Goal: Information Seeking & Learning: Learn about a topic

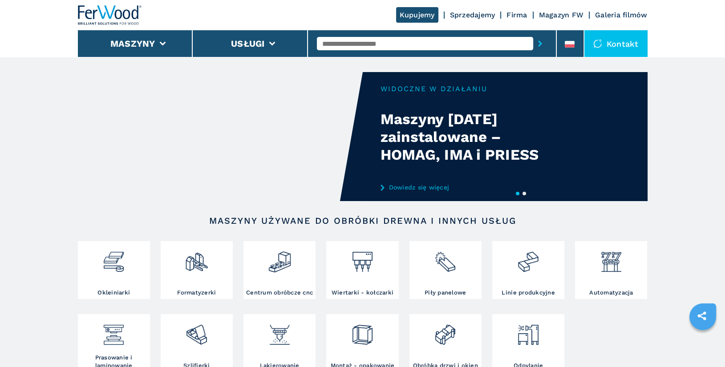
click at [413, 190] on link "Dowiedz się więcej" at bounding box center [467, 187] width 174 height 7
click at [435, 189] on link "Dowiedz się więcej" at bounding box center [467, 187] width 174 height 7
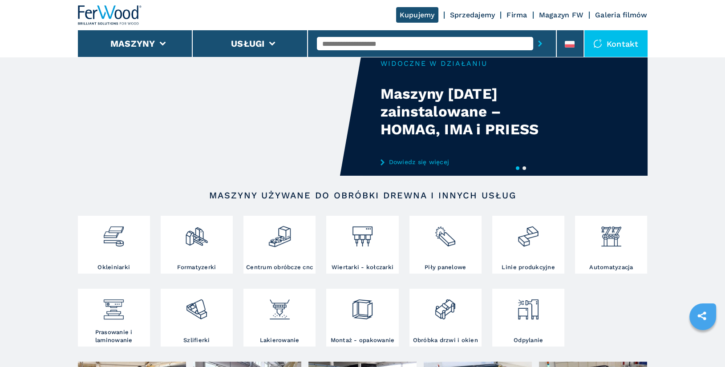
scroll to position [71, 0]
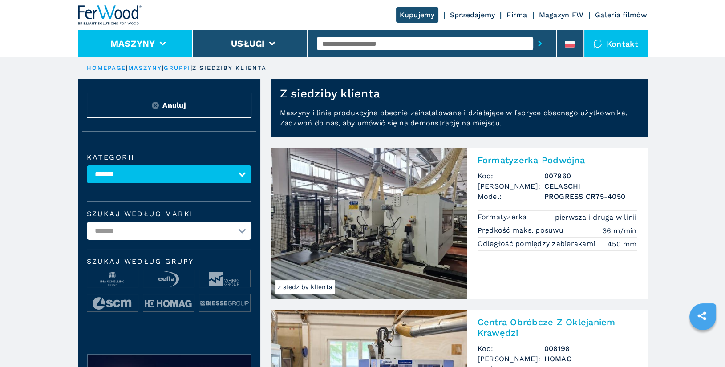
click at [146, 49] on li "Maszyny" at bounding box center [135, 43] width 115 height 27
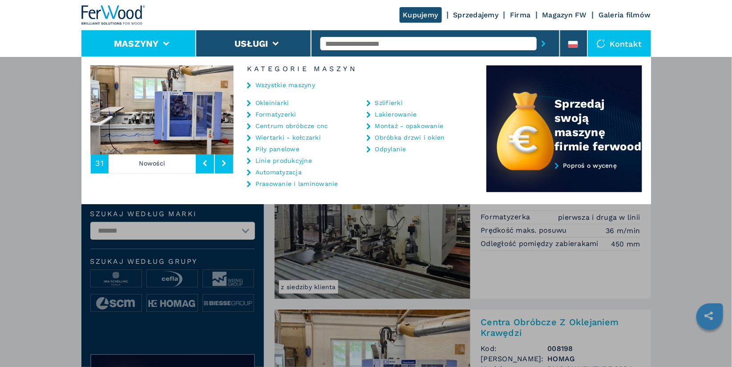
click at [275, 104] on link "Okleiniarki" at bounding box center [272, 103] width 34 height 6
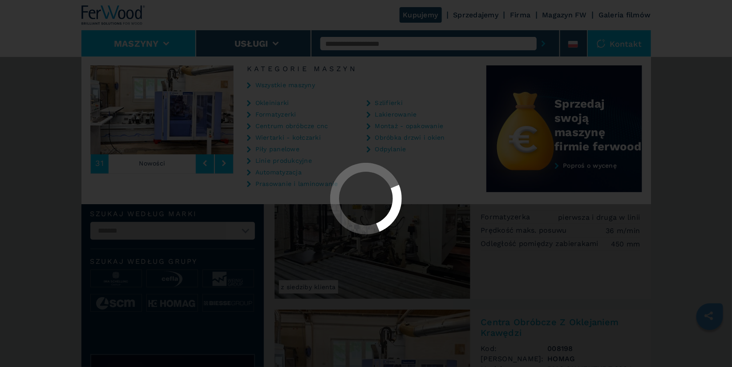
select select "**********"
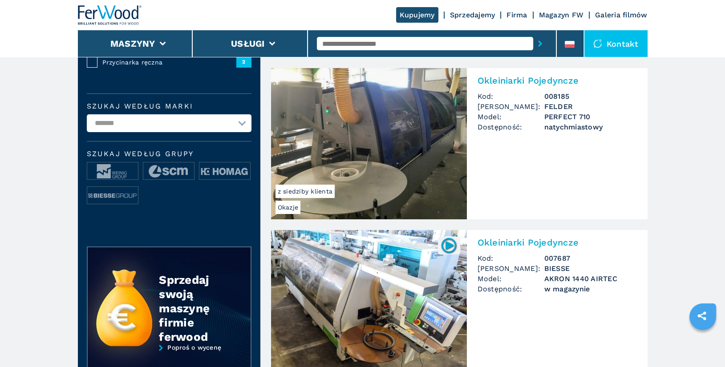
scroll to position [216, 0]
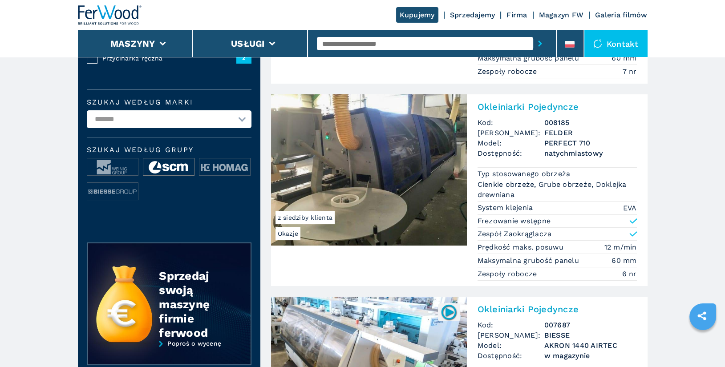
click at [177, 168] on img at bounding box center [168, 167] width 51 height 18
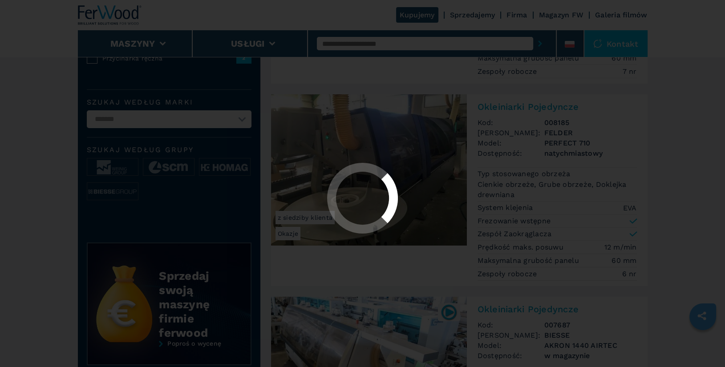
scroll to position [0, 0]
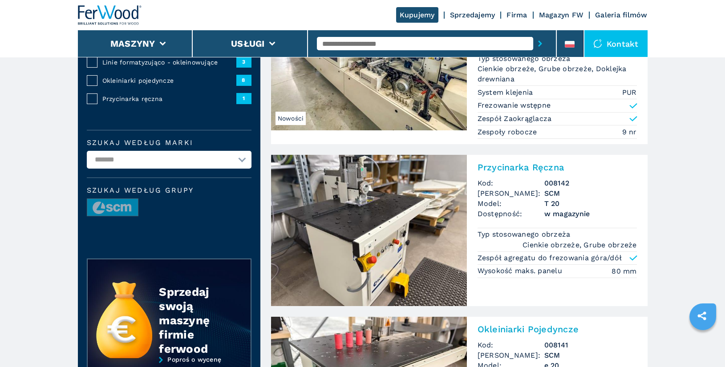
scroll to position [60, 0]
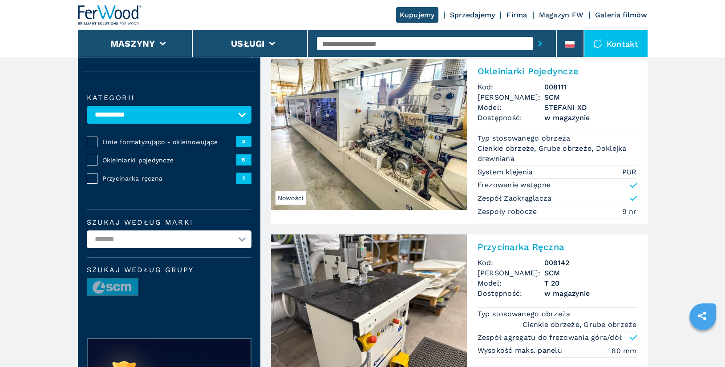
click at [519, 70] on h2 "Okleiniarki Pojedyncze" at bounding box center [556, 71] width 159 height 11
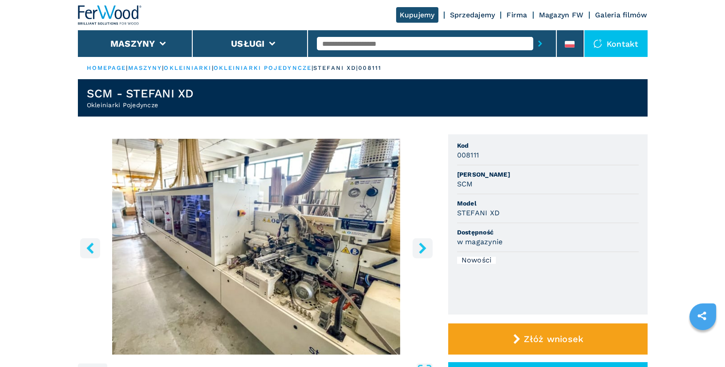
click at [426, 254] on button "right-button" at bounding box center [422, 248] width 20 height 20
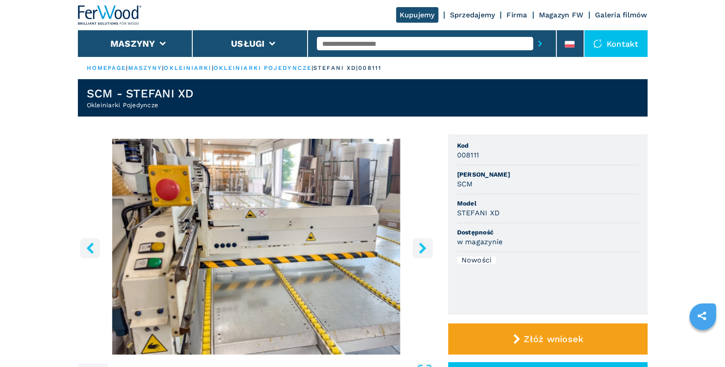
click at [423, 250] on icon "right-button" at bounding box center [422, 247] width 7 height 11
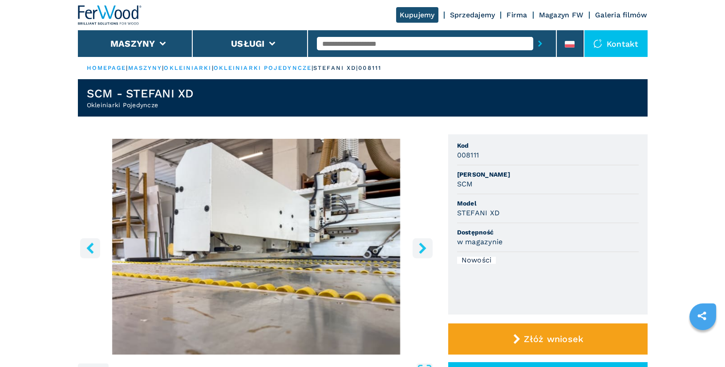
click at [423, 250] on icon "right-button" at bounding box center [422, 247] width 7 height 11
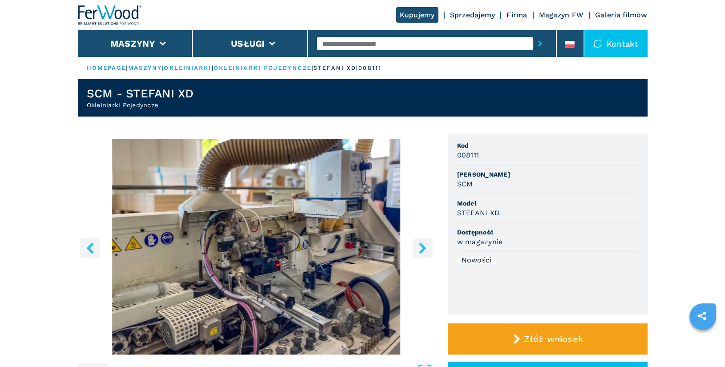
click at [423, 250] on icon "right-button" at bounding box center [422, 247] width 7 height 11
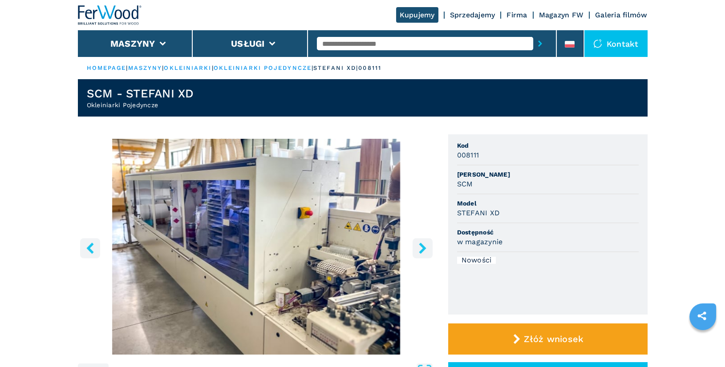
click at [423, 250] on icon "right-button" at bounding box center [422, 247] width 7 height 11
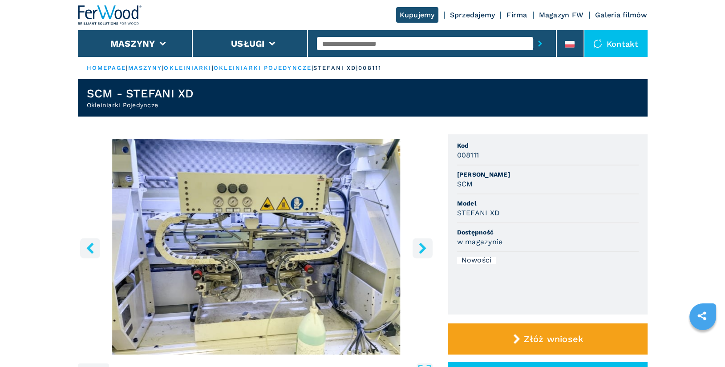
click at [423, 250] on icon "right-button" at bounding box center [422, 247] width 7 height 11
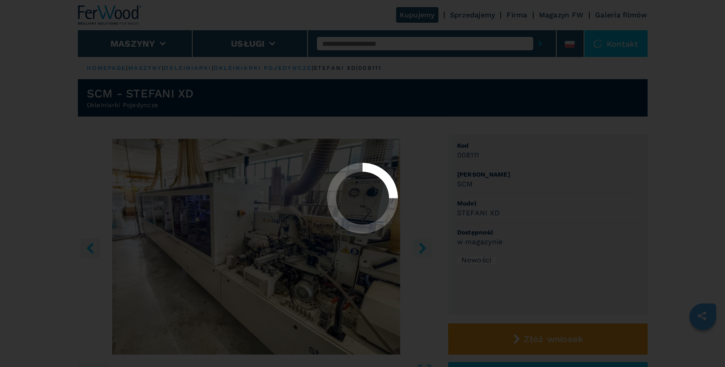
select select "**********"
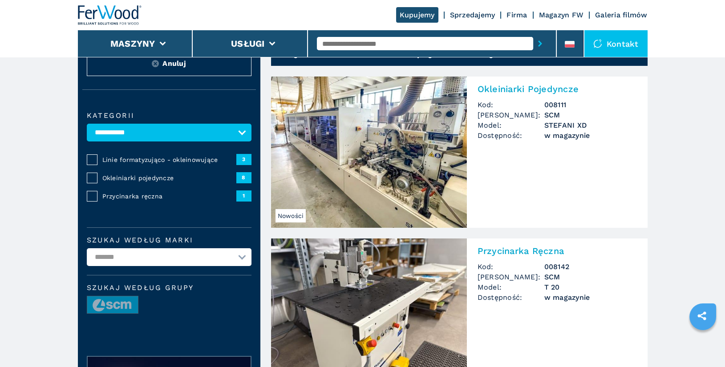
scroll to position [52, 0]
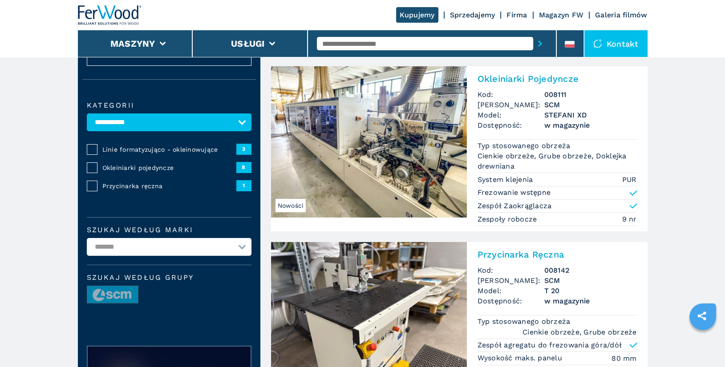
click at [144, 169] on span "Okleiniarki pojedyncze" at bounding box center [169, 167] width 134 height 9
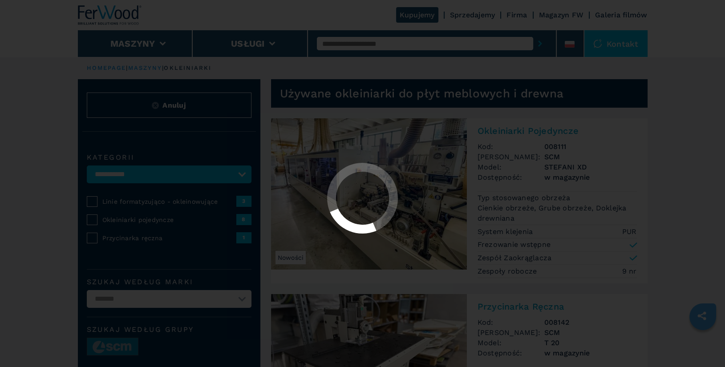
select select "**********"
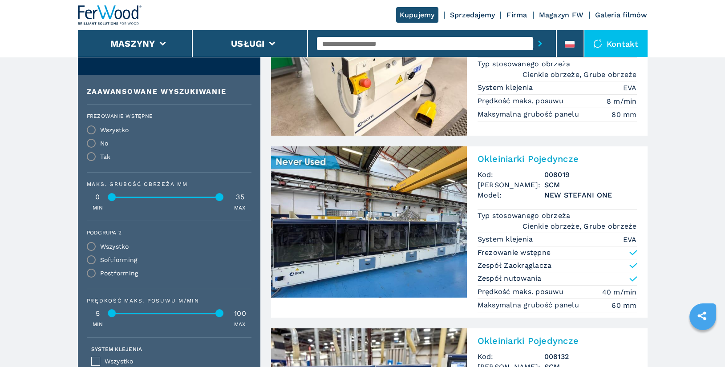
scroll to position [339, 0]
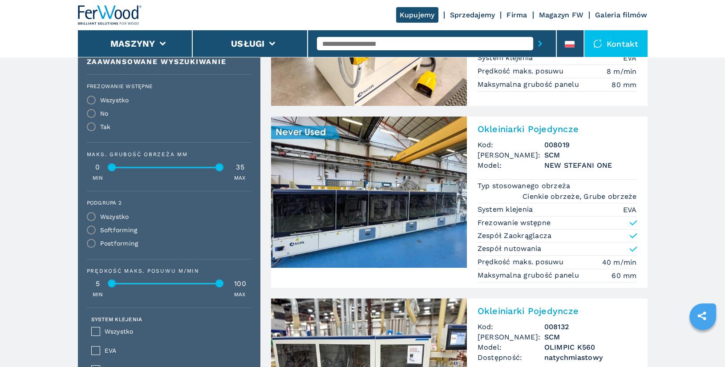
click at [524, 125] on h2 "Okleiniarki Pojedyncze" at bounding box center [556, 129] width 159 height 11
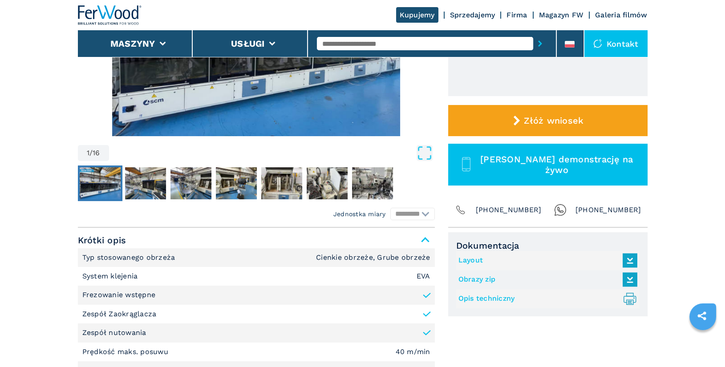
scroll to position [245, 0]
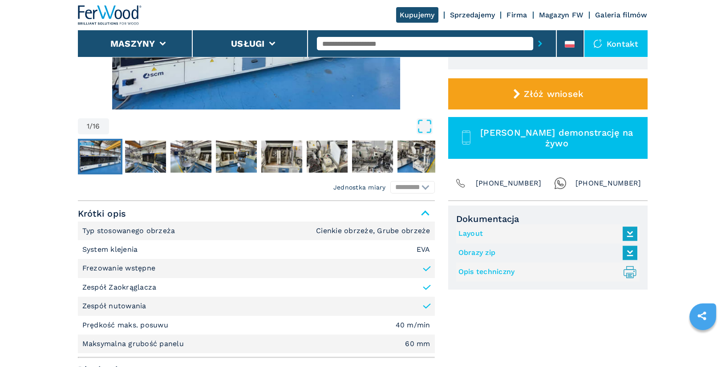
click at [491, 270] on link "Opis techniczny .prefix__st0{stroke-linecap:round;stroke-linejoin:round}.prefix…" at bounding box center [545, 272] width 174 height 15
click at [475, 228] on link "Layout" at bounding box center [545, 233] width 174 height 15
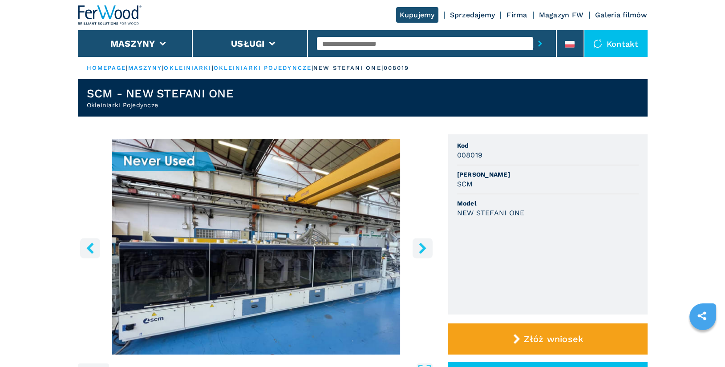
scroll to position [67, 0]
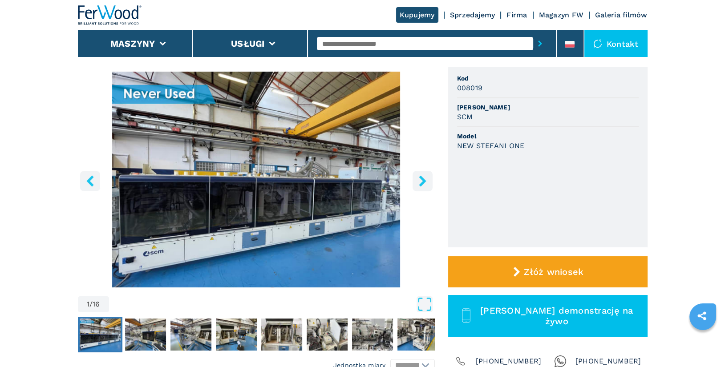
click at [458, 83] on h3 "008019" at bounding box center [470, 88] width 26 height 10
drag, startPoint x: 458, startPoint y: 78, endPoint x: 531, endPoint y: 141, distance: 96.2
click at [531, 141] on ul "Kod 008019 Marka SCM Model NEW STEFANI ONE" at bounding box center [547, 157] width 199 height 180
copy ul "Kod 008019 Marka SCM Model NEW STEFANI ONE"
click at [423, 182] on icon "right-button" at bounding box center [422, 180] width 7 height 11
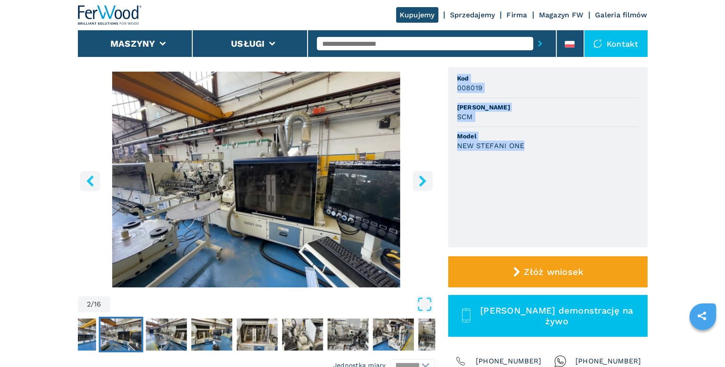
click at [419, 182] on icon "right-button" at bounding box center [422, 180] width 11 height 11
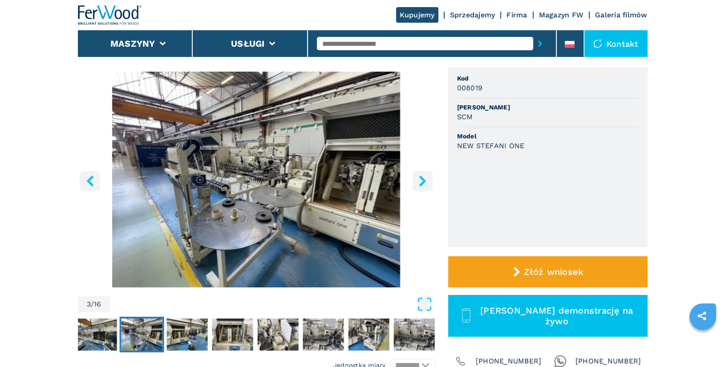
click at [425, 181] on icon "right-button" at bounding box center [422, 180] width 11 height 11
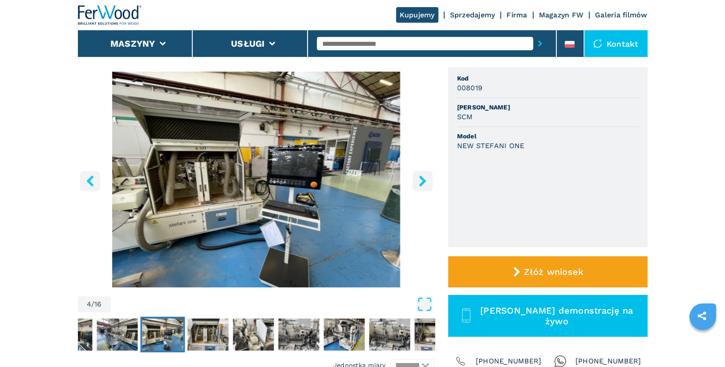
click at [425, 181] on icon "right-button" at bounding box center [422, 180] width 11 height 11
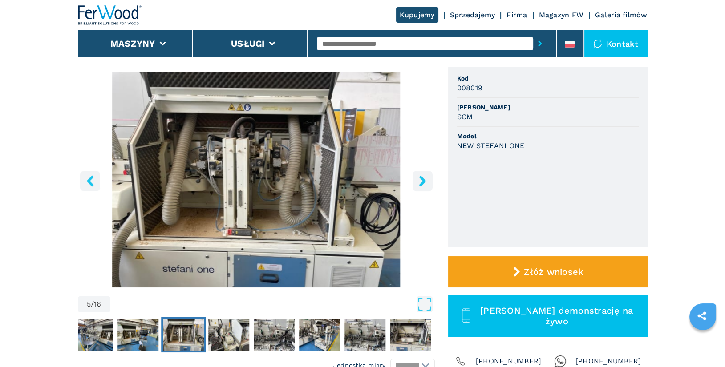
click at [425, 181] on icon "right-button" at bounding box center [422, 180] width 11 height 11
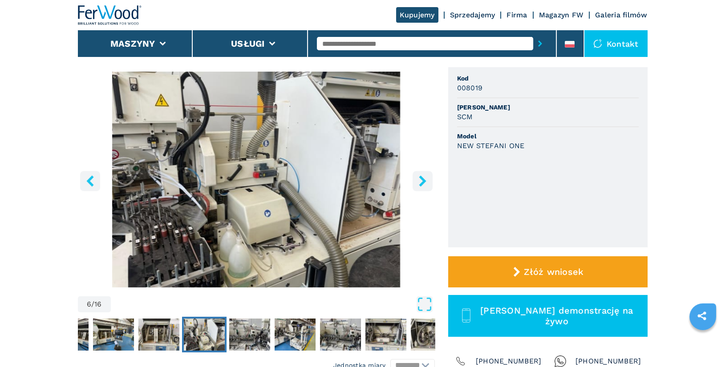
click at [425, 181] on icon "right-button" at bounding box center [422, 180] width 11 height 11
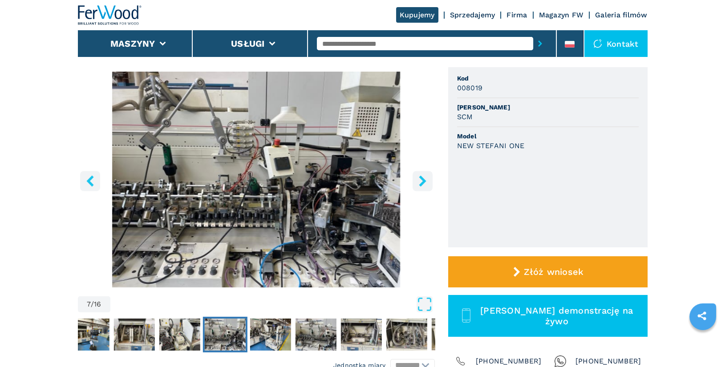
click at [425, 181] on icon "right-button" at bounding box center [422, 180] width 11 height 11
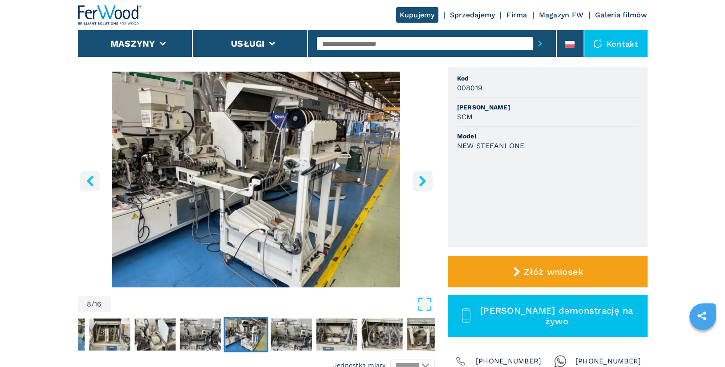
click at [427, 40] on input "text" at bounding box center [425, 43] width 216 height 13
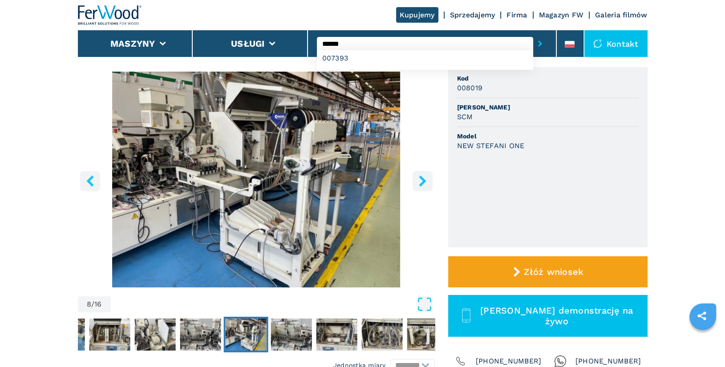
type input "******"
click at [533, 33] on button "submit-button" at bounding box center [540, 43] width 14 height 20
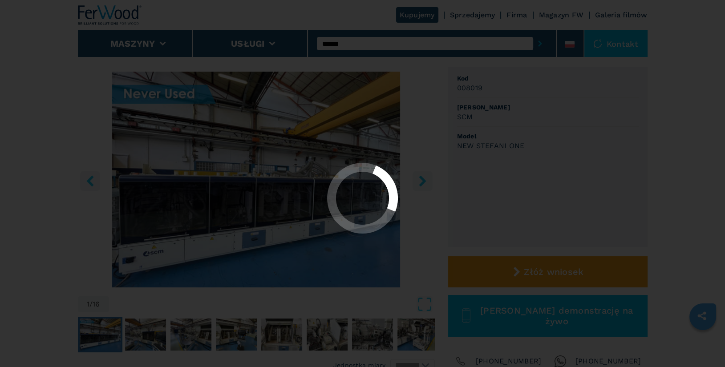
scroll to position [0, 0]
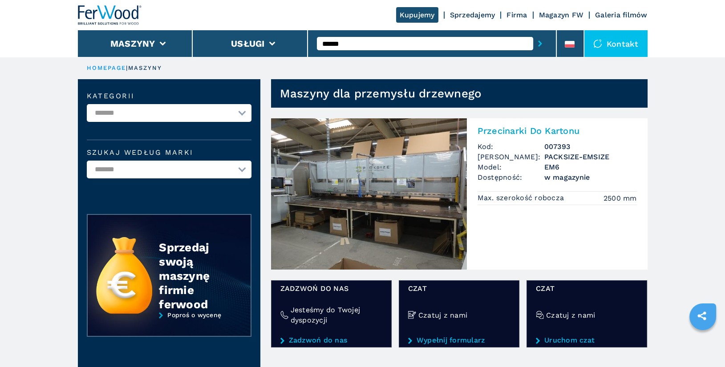
click at [522, 130] on h2 "Przecinarki Do Kartonu" at bounding box center [556, 130] width 159 height 11
click at [544, 131] on h2 "Przecinarki Do Kartonu" at bounding box center [556, 130] width 159 height 11
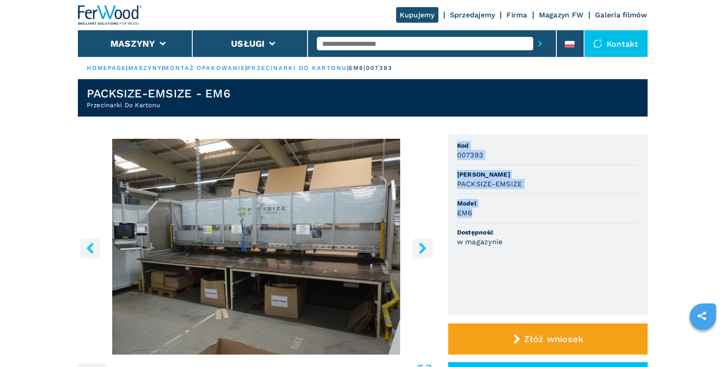
drag, startPoint x: 458, startPoint y: 146, endPoint x: 489, endPoint y: 209, distance: 70.4
click at [489, 209] on ul "Kod 007393 Marka PACKSIZE-EMSIZE Model EM6 Dostępność w magazynie" at bounding box center [547, 224] width 199 height 180
copy ul "Kod 007393 Marka PACKSIZE-EMSIZE Model EM6"
click at [332, 41] on input "text" at bounding box center [425, 43] width 216 height 13
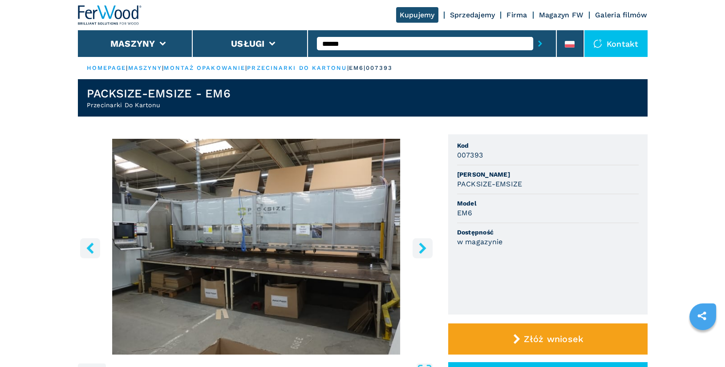
type input "******"
click at [533, 33] on button "submit-button" at bounding box center [540, 43] width 14 height 20
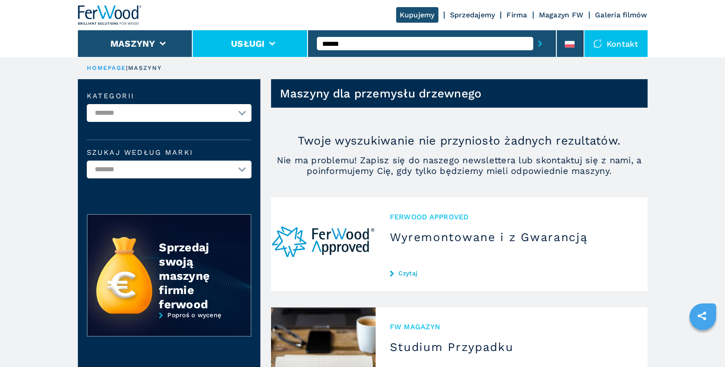
drag, startPoint x: 364, startPoint y: 46, endPoint x: 289, endPoint y: 45, distance: 75.2
click at [289, 45] on div "Kupujemy Sprzedajemy Firma Magazyn FW Galeria filmów Maszyny Usługi ****** Kont…" at bounding box center [362, 28] width 569 height 57
click at [533, 33] on button "submit-button" at bounding box center [540, 43] width 14 height 20
drag, startPoint x: 346, startPoint y: 46, endPoint x: 287, endPoint y: 44, distance: 58.3
click at [287, 44] on div "Kupujemy Sprzedajemy Firma Magazyn FW Galeria filmów Maszyny Usługi *** Kontakt" at bounding box center [362, 28] width 569 height 57
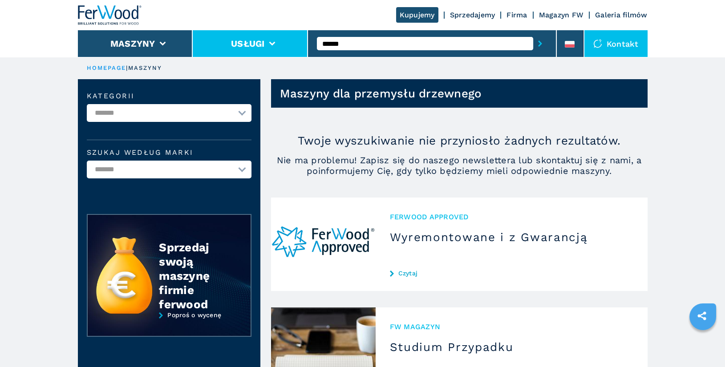
type input "******"
click at [533, 33] on button "submit-button" at bounding box center [540, 43] width 14 height 20
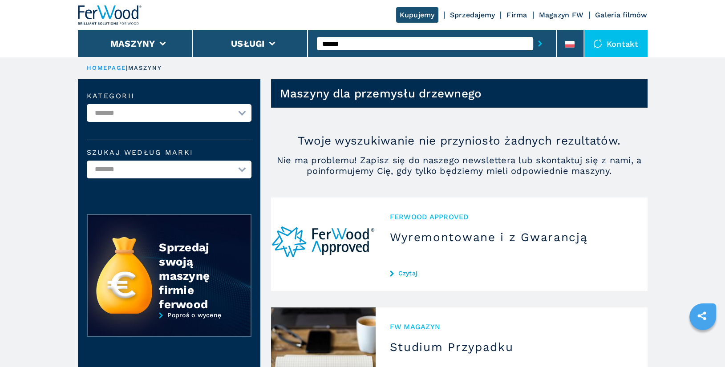
click at [354, 41] on input "******" at bounding box center [425, 43] width 216 height 13
type input "******"
click at [370, 57] on div "007656" at bounding box center [425, 58] width 216 height 16
click at [533, 33] on button "submit-button" at bounding box center [540, 43] width 14 height 20
click at [383, 45] on input "******" at bounding box center [425, 43] width 216 height 13
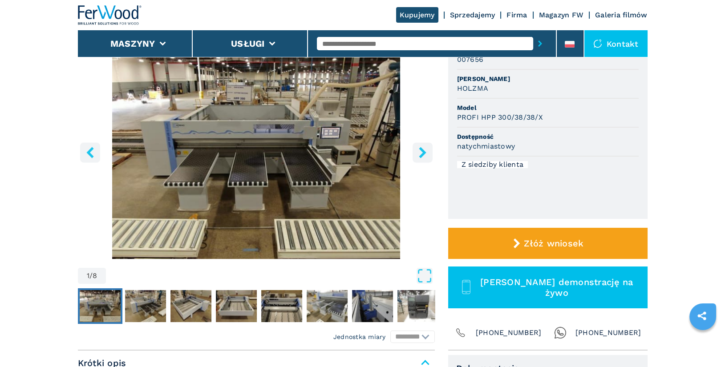
scroll to position [102, 0]
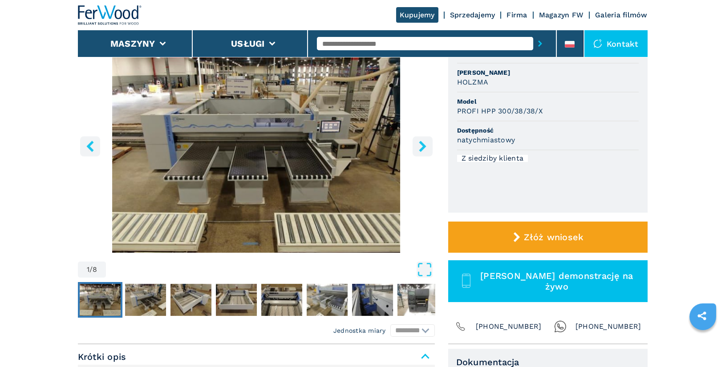
click at [413, 146] on button "right-button" at bounding box center [422, 146] width 20 height 20
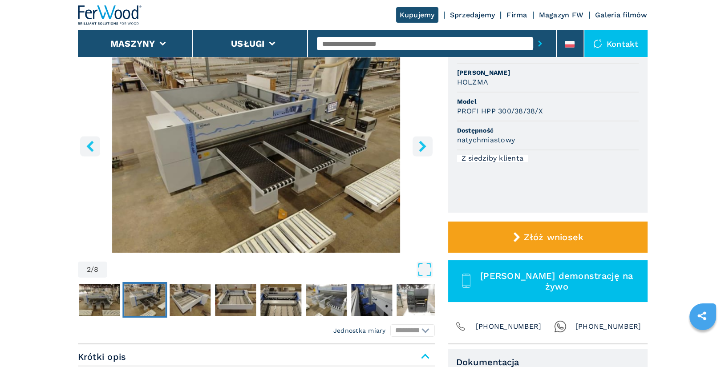
click at [413, 146] on button "right-button" at bounding box center [422, 146] width 20 height 20
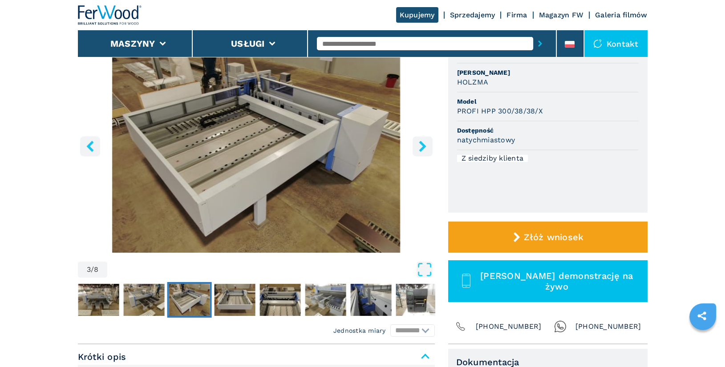
click at [413, 146] on button "right-button" at bounding box center [422, 146] width 20 height 20
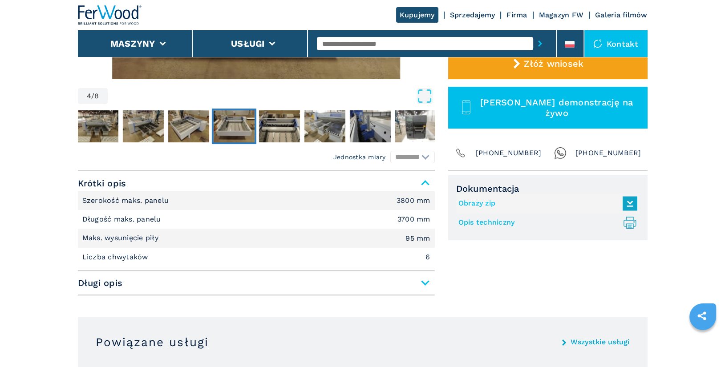
scroll to position [284, 0]
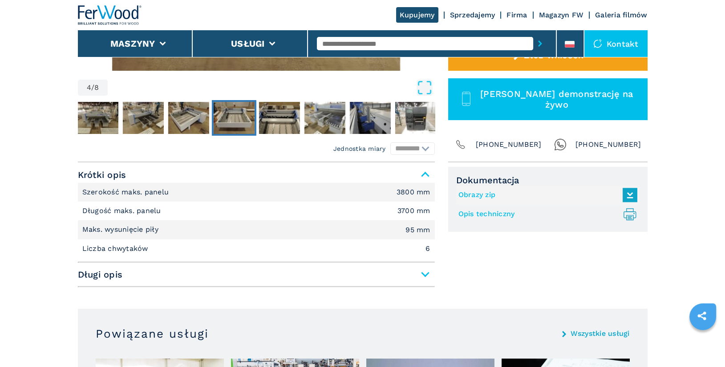
click at [425, 272] on span "Długi opis" at bounding box center [256, 274] width 357 height 16
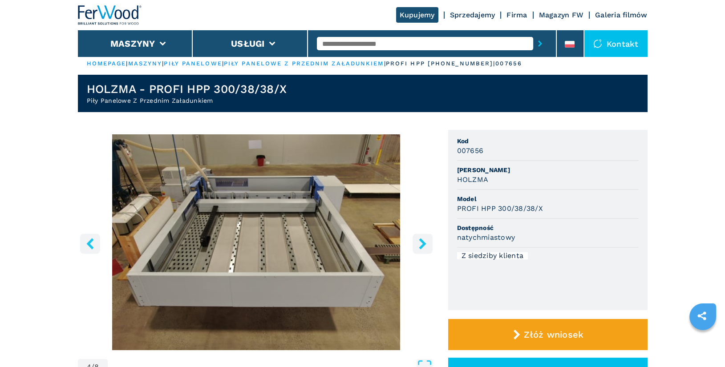
scroll to position [0, 0]
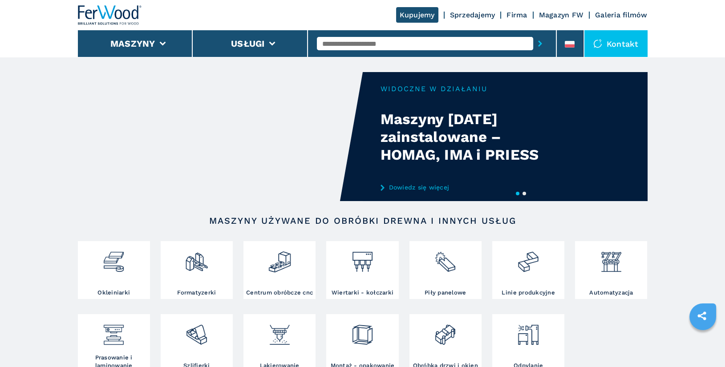
click at [354, 40] on input "text" at bounding box center [425, 43] width 216 height 13
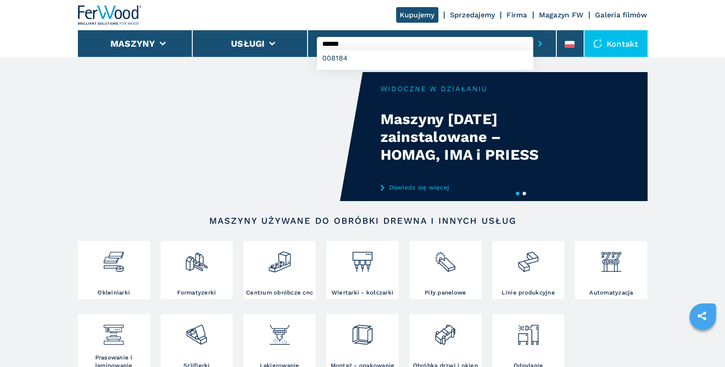
type input "******"
click at [533, 33] on button "submit-button" at bounding box center [540, 43] width 14 height 20
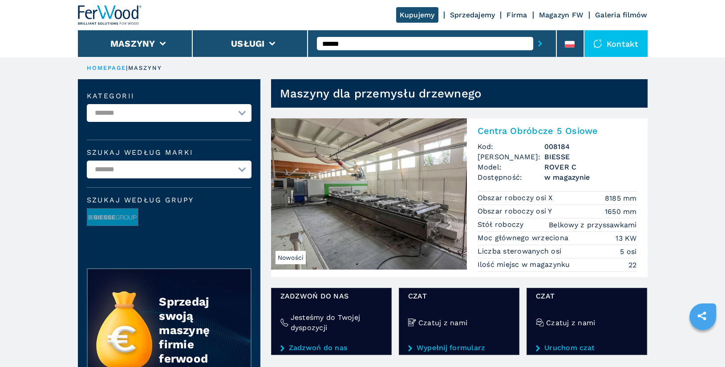
click at [568, 132] on h2 "Centra Obróbcze 5 Osiowe" at bounding box center [556, 130] width 159 height 11
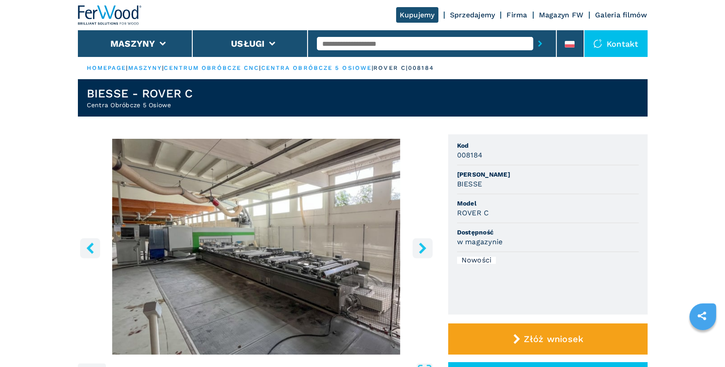
click at [424, 252] on icon "right-button" at bounding box center [422, 247] width 11 height 11
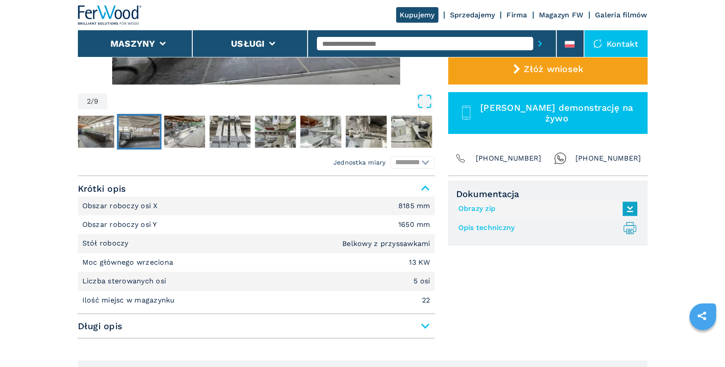
scroll to position [145, 0]
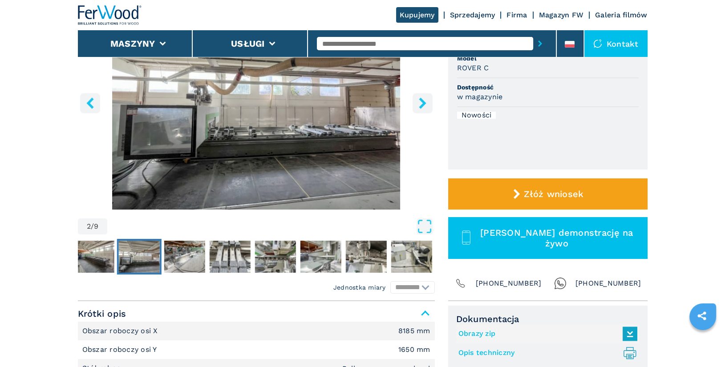
click at [424, 97] on icon "right-button" at bounding box center [422, 102] width 11 height 11
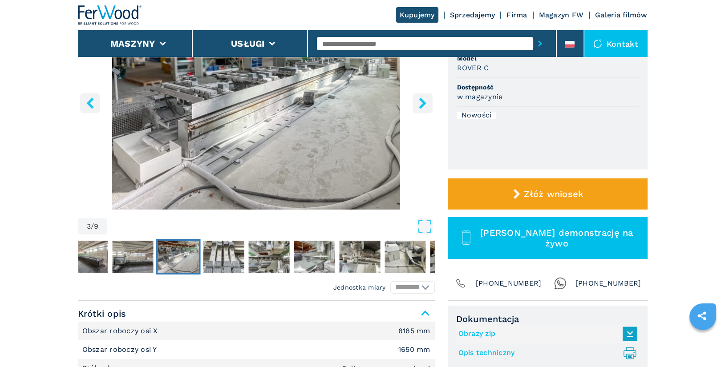
click at [424, 100] on icon "right-button" at bounding box center [422, 102] width 11 height 11
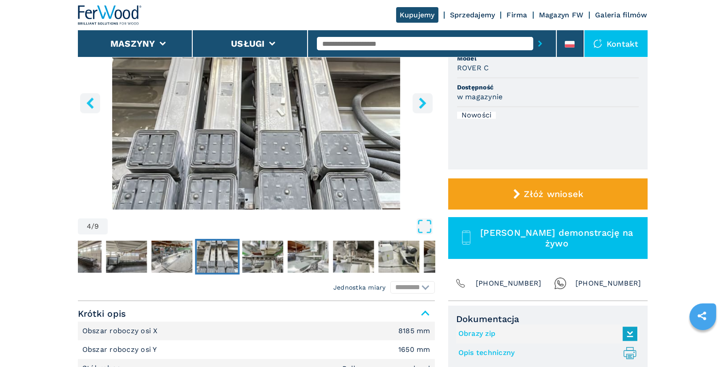
click at [424, 100] on icon "right-button" at bounding box center [422, 102] width 11 height 11
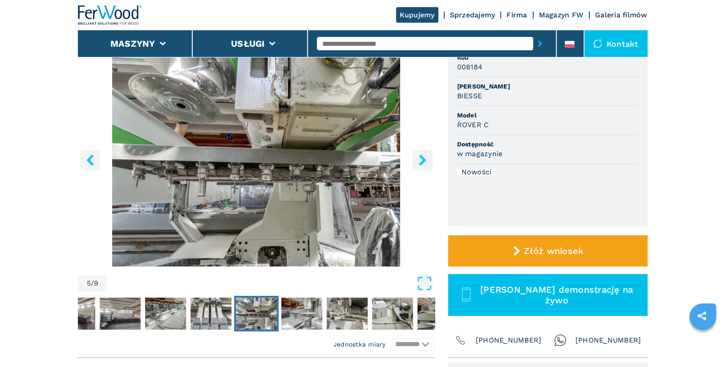
scroll to position [64, 0]
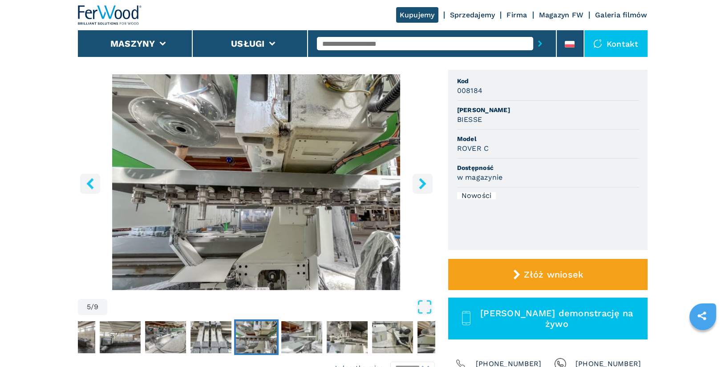
click at [420, 183] on icon "right-button" at bounding box center [422, 183] width 11 height 11
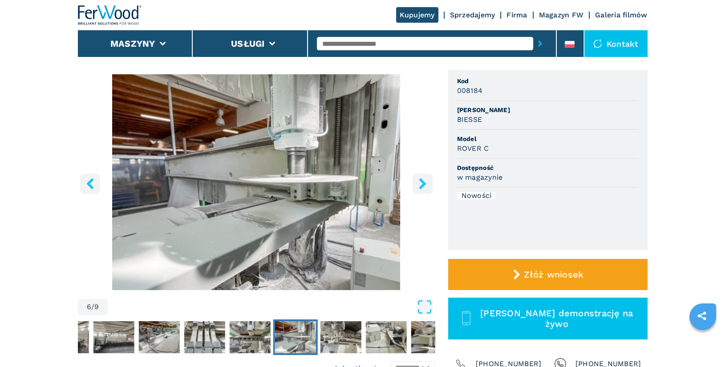
click at [420, 183] on icon "right-button" at bounding box center [422, 183] width 11 height 11
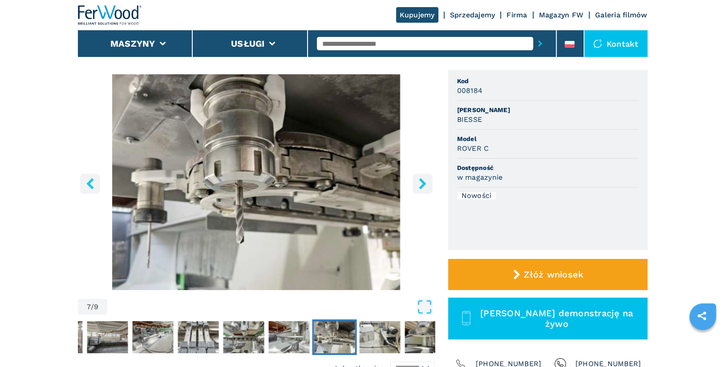
click at [420, 183] on icon "right-button" at bounding box center [422, 183] width 11 height 11
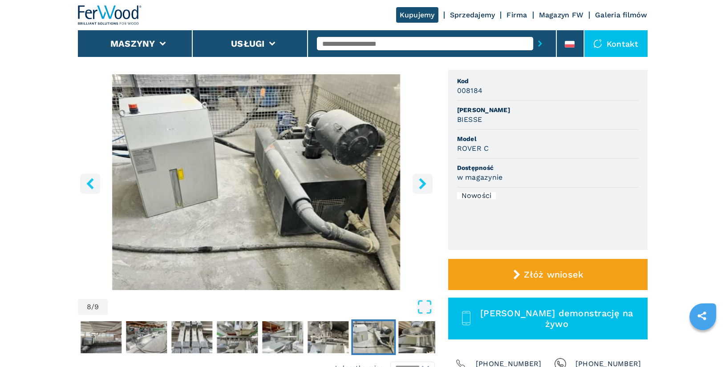
click at [420, 183] on icon "right-button" at bounding box center [422, 183] width 11 height 11
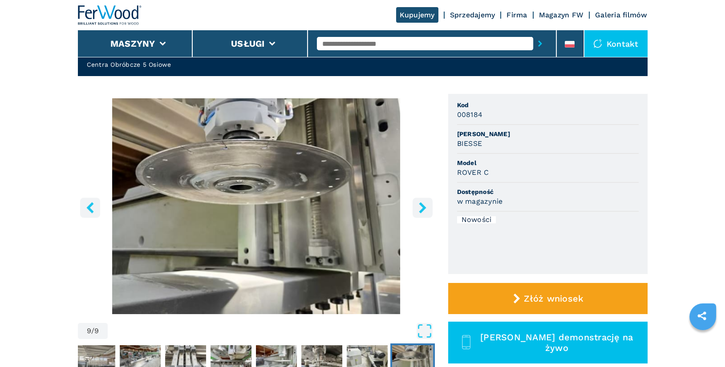
scroll to position [21, 0]
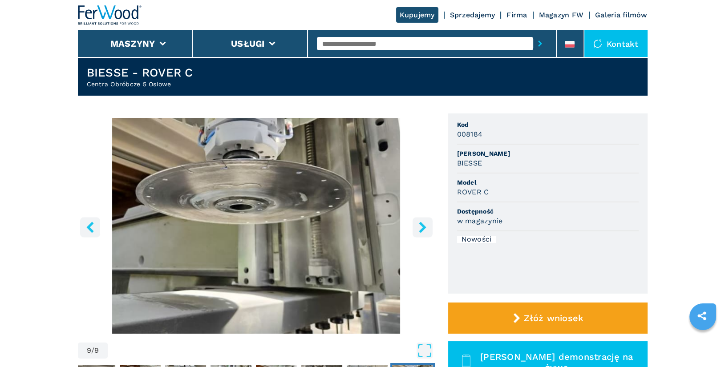
click at [423, 224] on icon "right-button" at bounding box center [422, 227] width 11 height 11
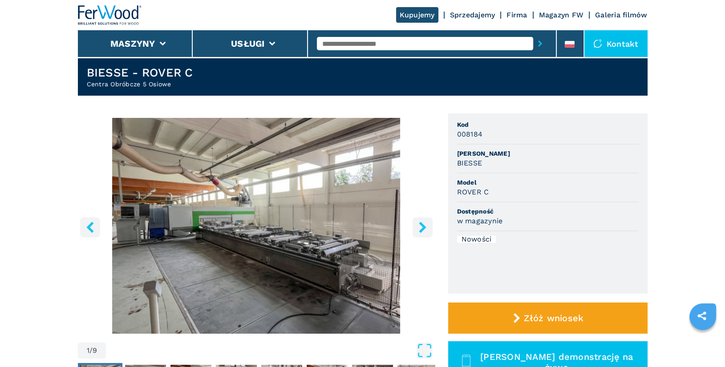
click at [422, 226] on icon "right-button" at bounding box center [422, 227] width 11 height 11
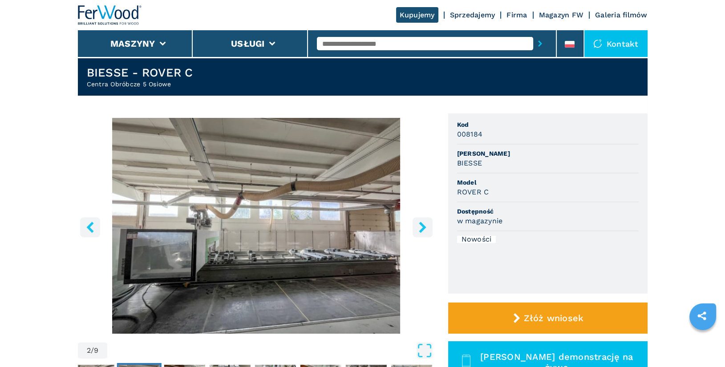
click at [422, 226] on icon "right-button" at bounding box center [422, 227] width 11 height 11
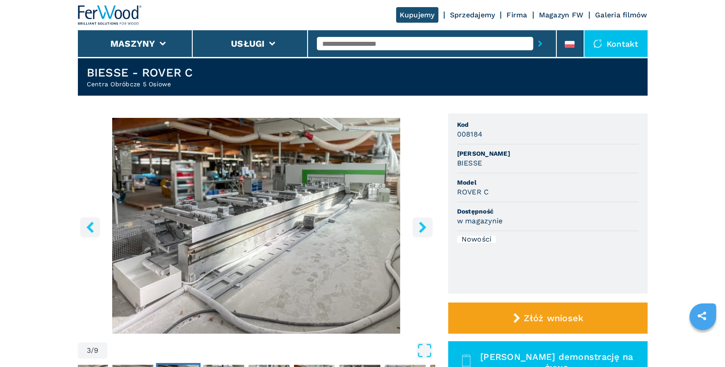
click at [422, 226] on icon "right-button" at bounding box center [422, 227] width 11 height 11
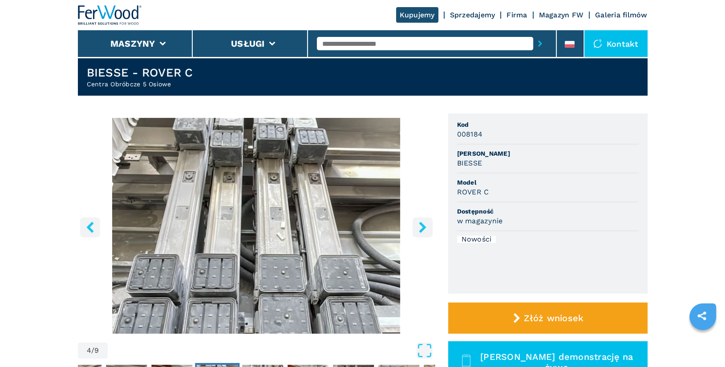
click at [422, 226] on icon "right-button" at bounding box center [422, 227] width 11 height 11
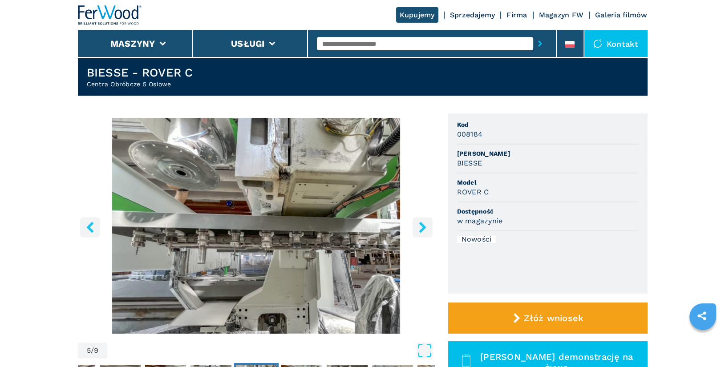
click at [427, 230] on icon "right-button" at bounding box center [422, 227] width 11 height 11
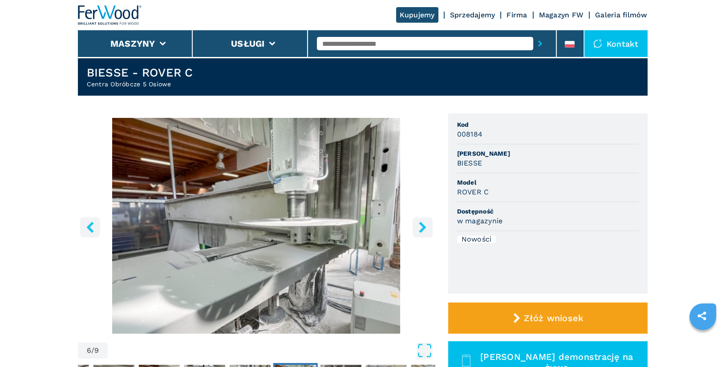
click at [427, 230] on icon "right-button" at bounding box center [422, 227] width 11 height 11
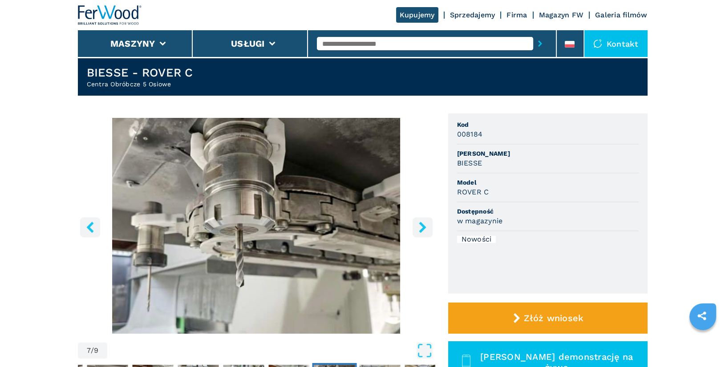
click at [427, 230] on icon "right-button" at bounding box center [422, 227] width 11 height 11
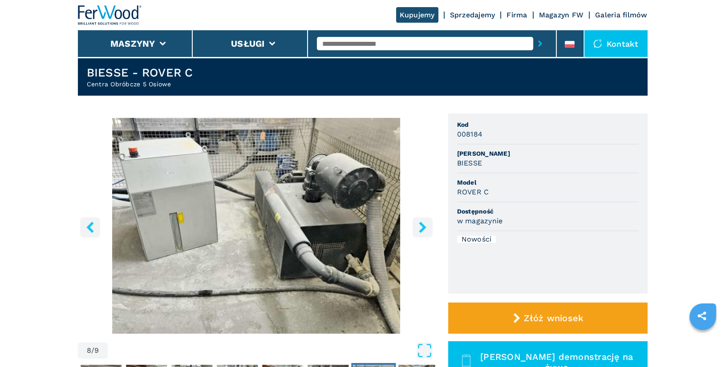
click at [427, 230] on icon "right-button" at bounding box center [422, 227] width 11 height 11
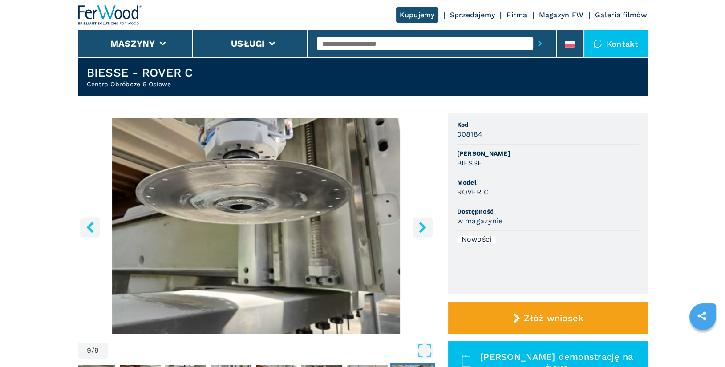
click at [427, 230] on icon "right-button" at bounding box center [422, 227] width 11 height 11
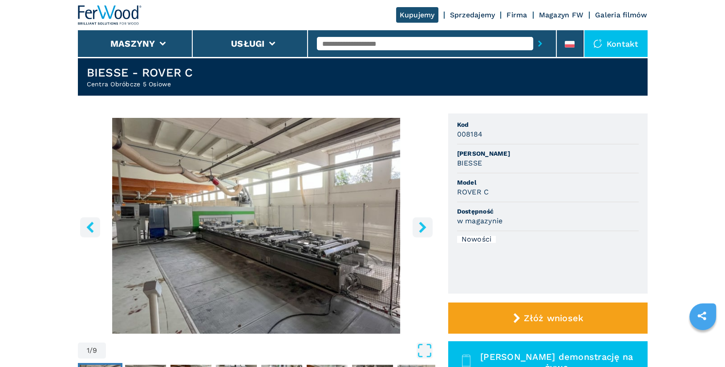
click at [427, 230] on icon "right-button" at bounding box center [422, 227] width 11 height 11
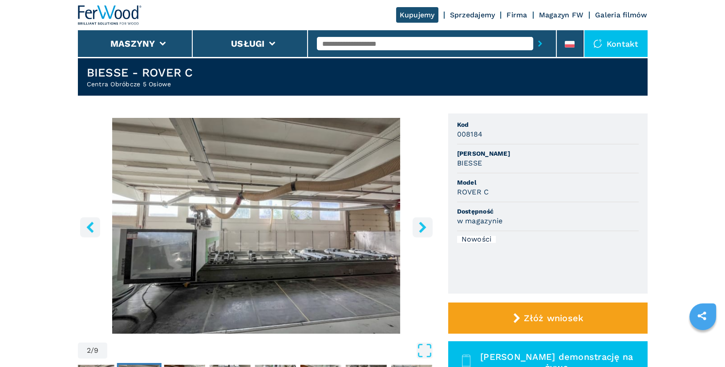
click at [427, 230] on icon "right-button" at bounding box center [422, 227] width 11 height 11
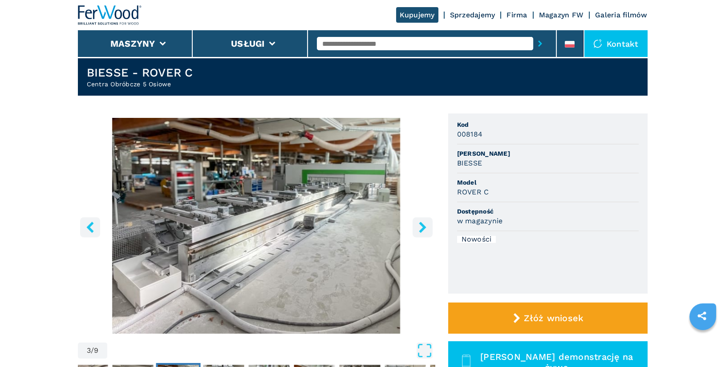
click at [427, 230] on icon "right-button" at bounding box center [422, 227] width 11 height 11
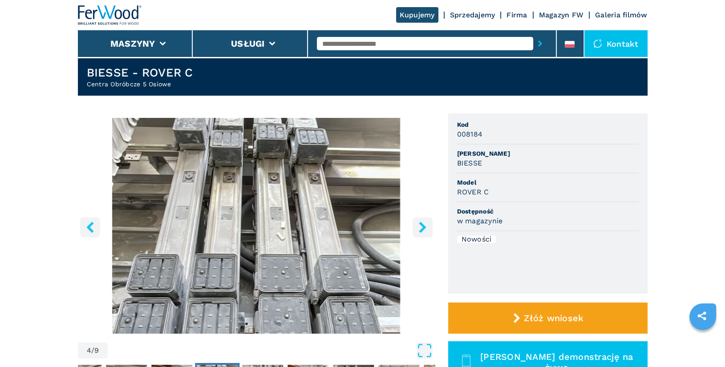
click at [427, 230] on icon "right-button" at bounding box center [422, 227] width 11 height 11
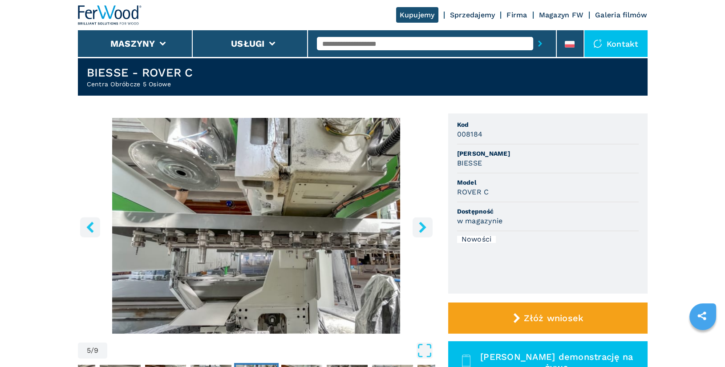
click at [427, 230] on icon "right-button" at bounding box center [422, 227] width 11 height 11
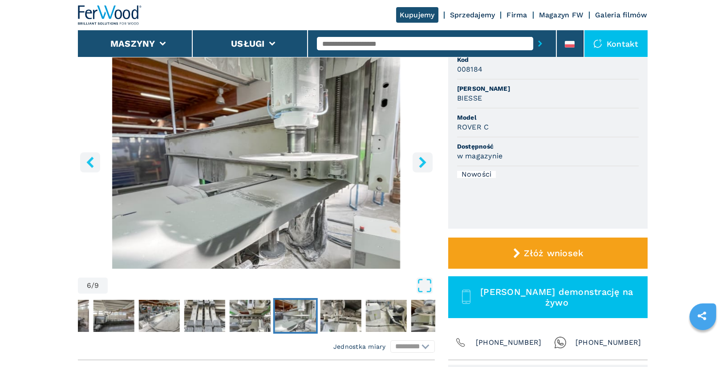
scroll to position [0, 0]
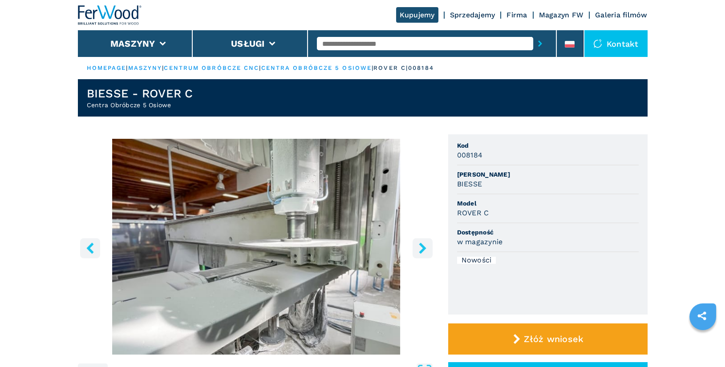
drag, startPoint x: 459, startPoint y: 146, endPoint x: 496, endPoint y: 202, distance: 67.7
click at [496, 202] on ul "Kod 008184 Marka BIESSE Model ROVER C Dostępność w magazynie Nowości" at bounding box center [547, 224] width 199 height 180
click at [461, 145] on span "Kod" at bounding box center [547, 145] width 181 height 9
drag, startPoint x: 457, startPoint y: 145, endPoint x: 492, endPoint y: 215, distance: 77.8
click at [492, 215] on ul "Kod 008184 Marka BIESSE Model ROVER C Dostępność w magazynie Nowości" at bounding box center [547, 224] width 199 height 180
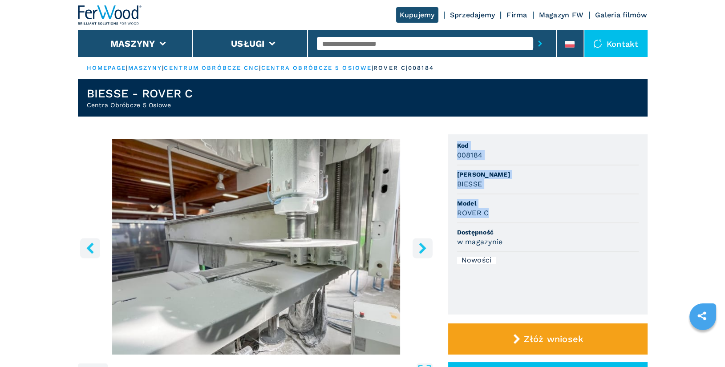
copy ul "Kod 008184 Marka BIESSE Model ROVER C"
